Goal: Task Accomplishment & Management: Manage account settings

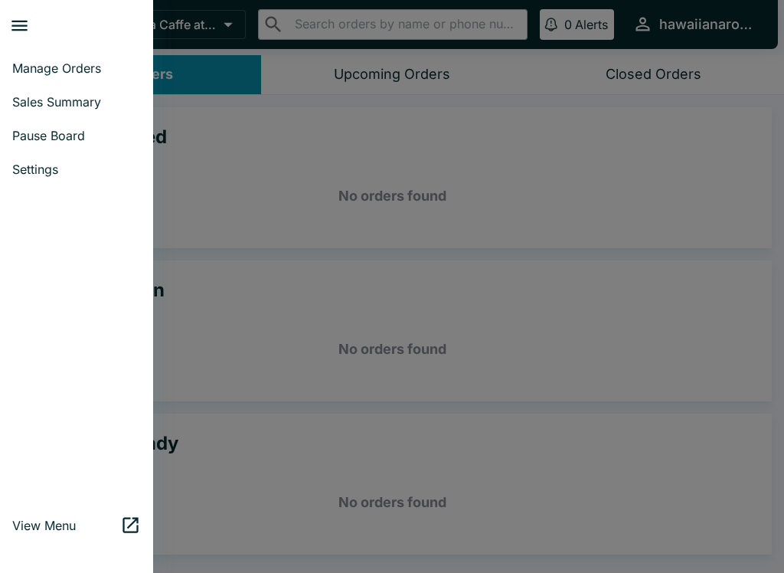
click at [33, 141] on span "Pause Board" at bounding box center [76, 135] width 129 height 15
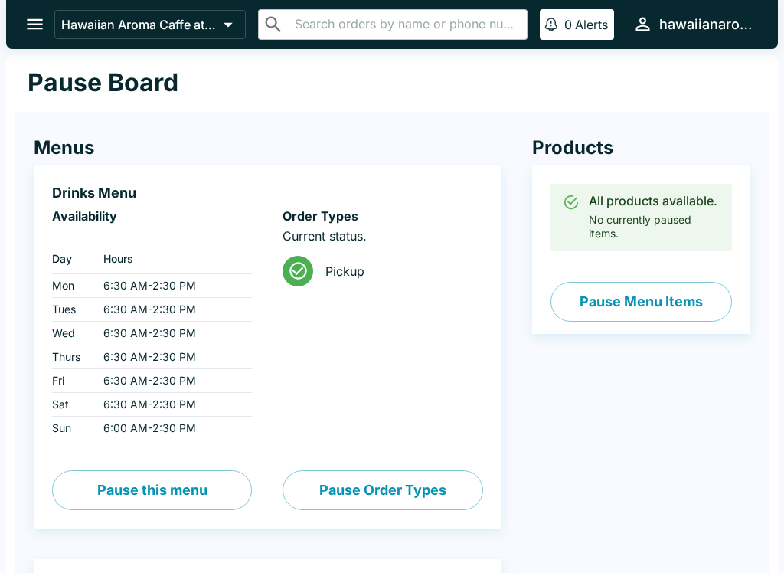
click at [35, 21] on icon "open drawer" at bounding box center [35, 24] width 16 height 11
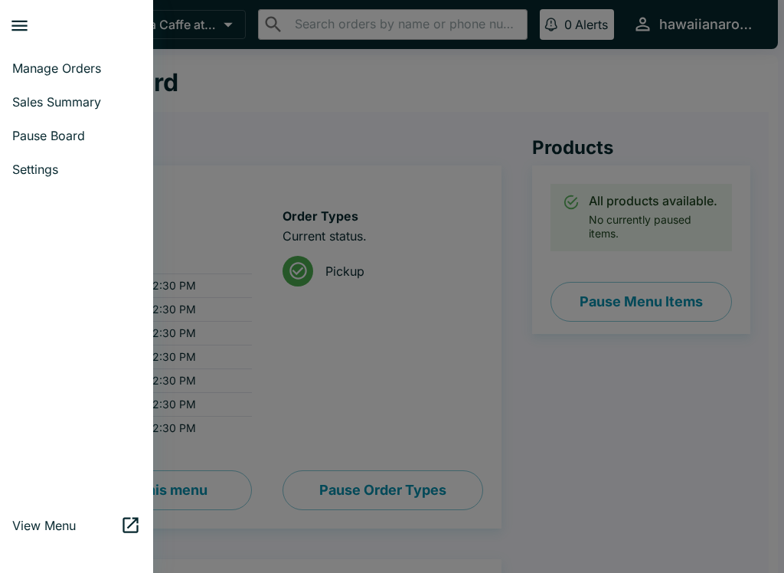
click at [39, 96] on span "Sales Summary" at bounding box center [76, 101] width 129 height 15
select select "03:00"
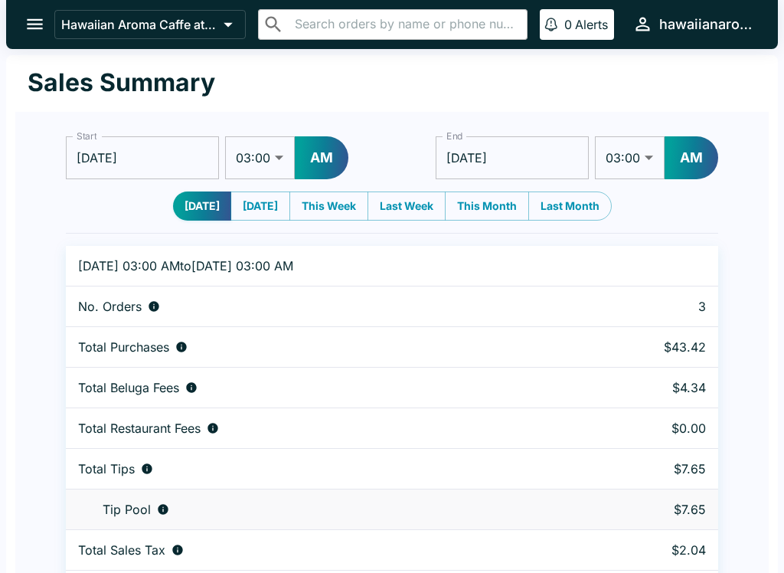
click at [31, 21] on icon "open drawer" at bounding box center [35, 24] width 16 height 11
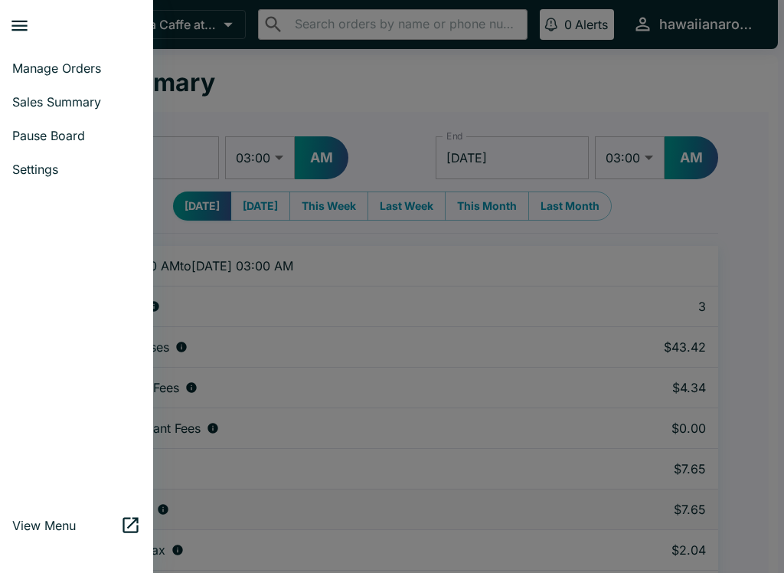
click at [33, 53] on link "Manage Orders" at bounding box center [76, 68] width 153 height 34
